Goal: Find specific fact: Find contact information

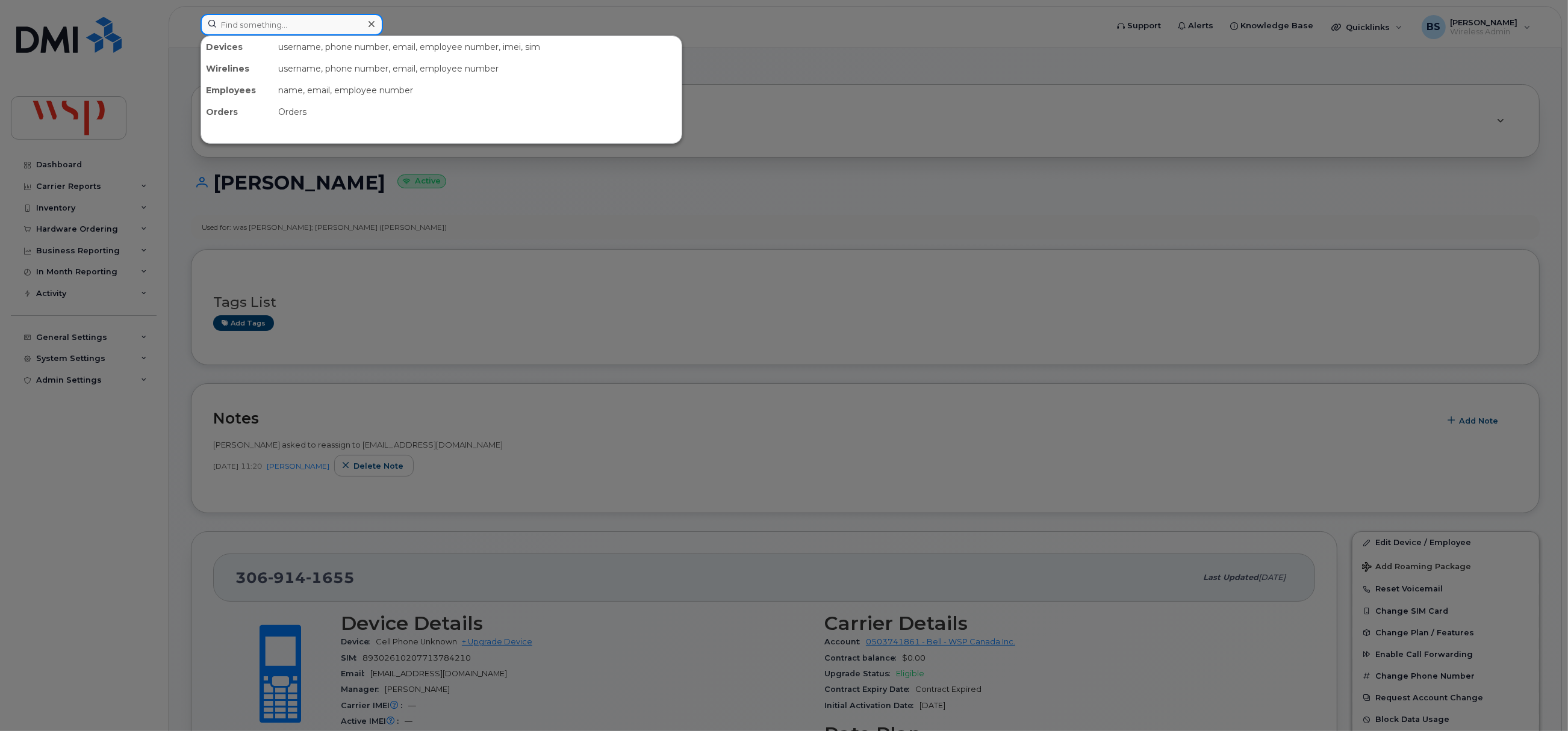
click at [278, 29] on input at bounding box center [292, 25] width 182 height 22
paste input "4039775469"
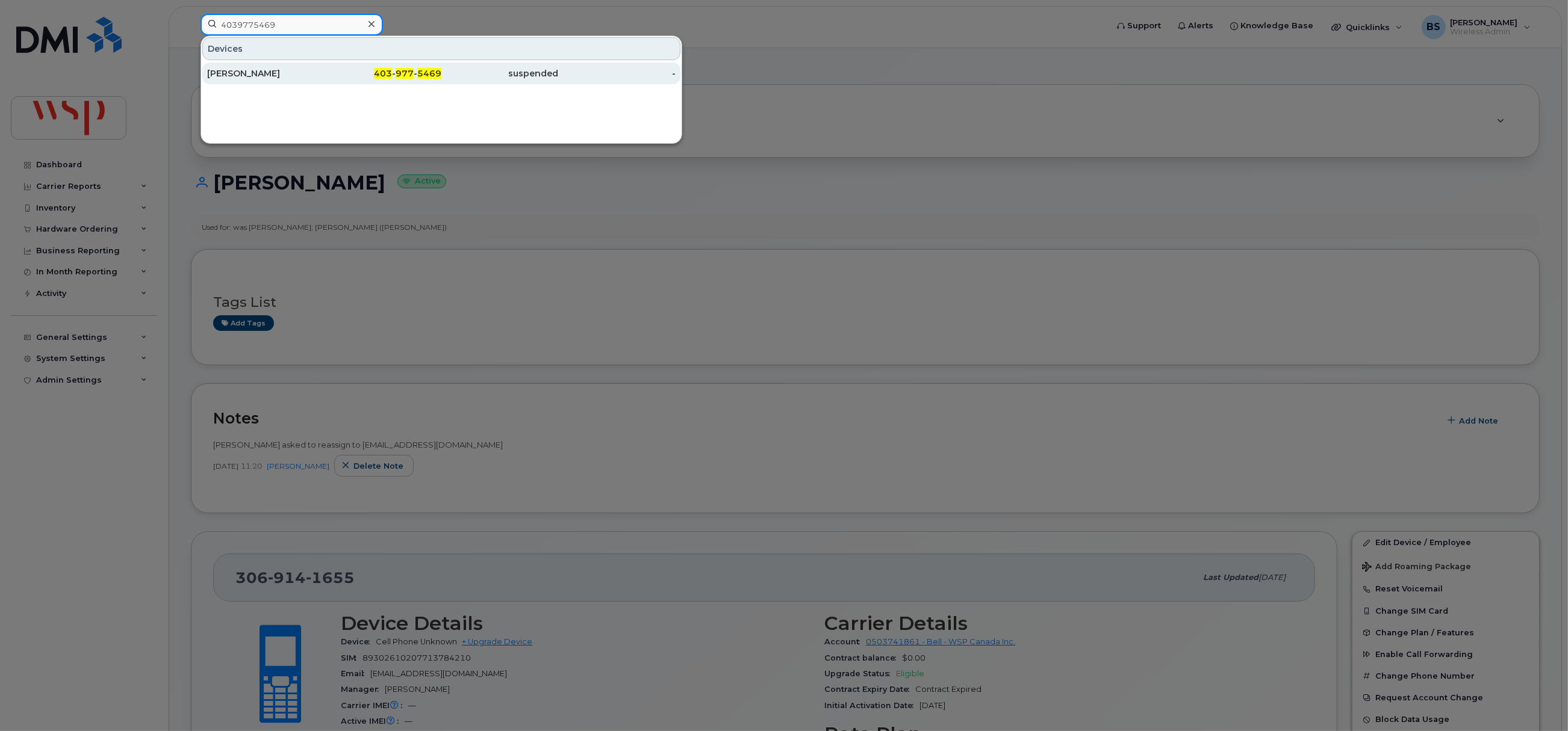
type input "4039775469"
click at [224, 69] on div "[PERSON_NAME]" at bounding box center [266, 73] width 117 height 12
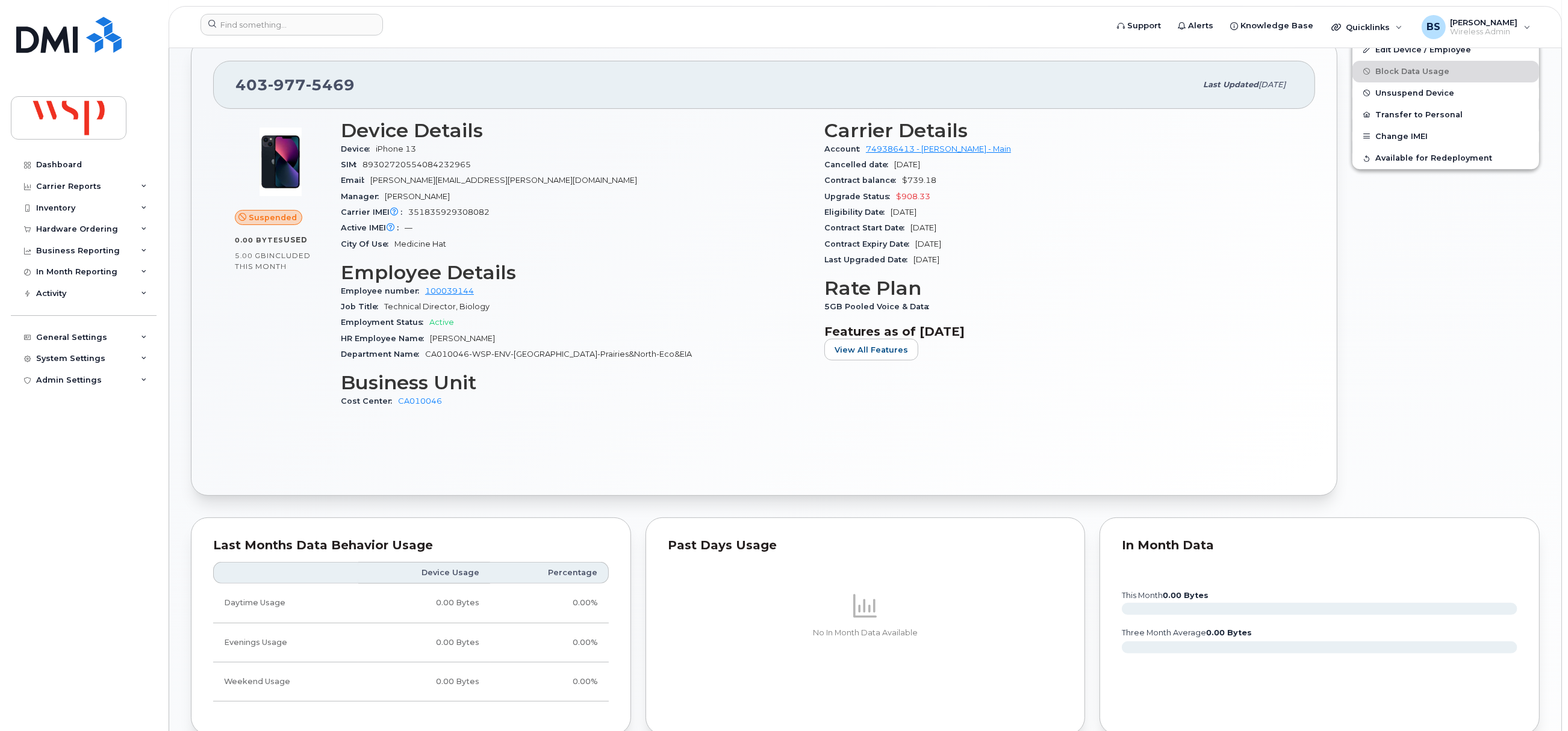
scroll to position [228, 0]
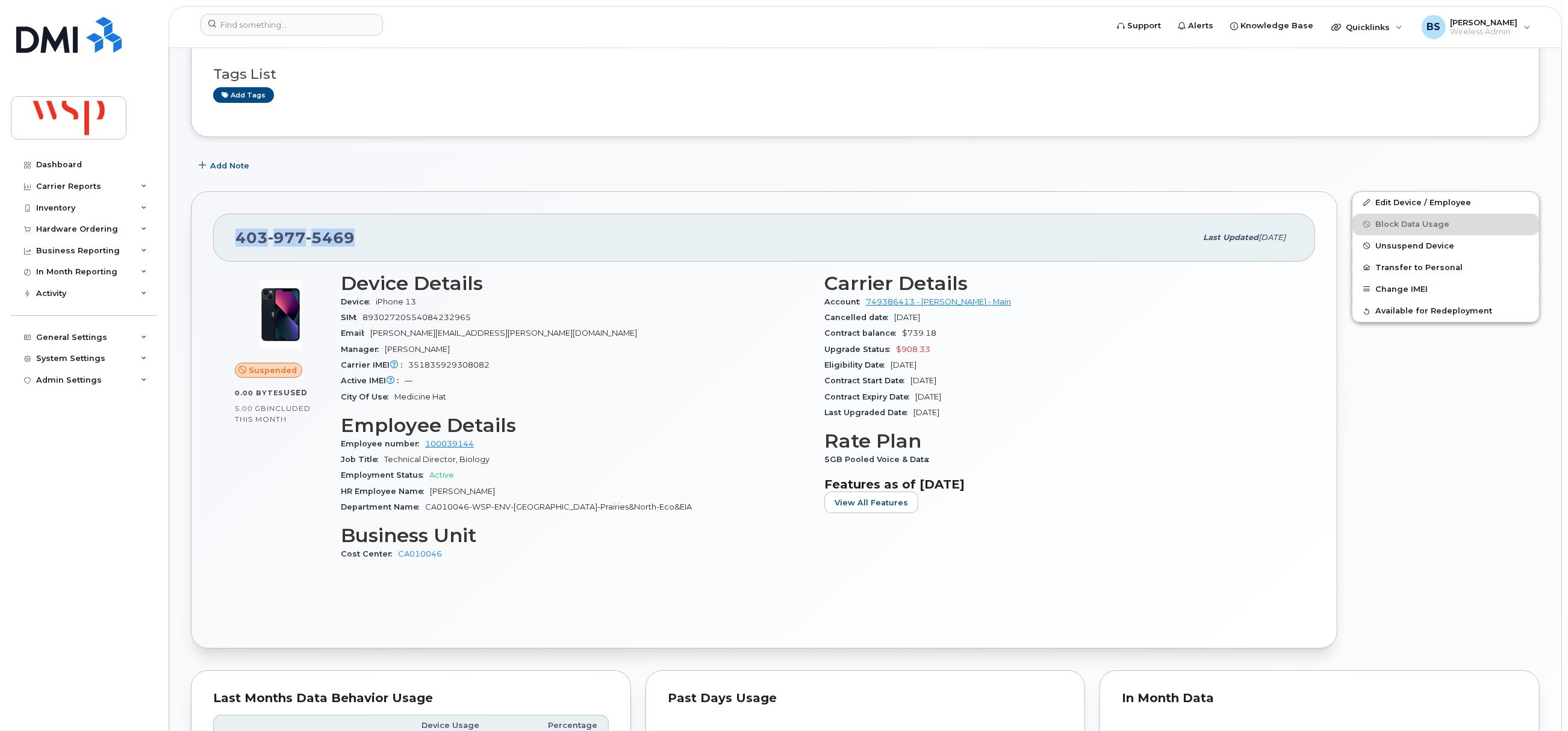
drag, startPoint x: 347, startPoint y: 242, endPoint x: 236, endPoint y: 245, distance: 111.0
click at [236, 245] on div "403 977 5469" at bounding box center [715, 237] width 961 height 26
